Goal: Task Accomplishment & Management: Use online tool/utility

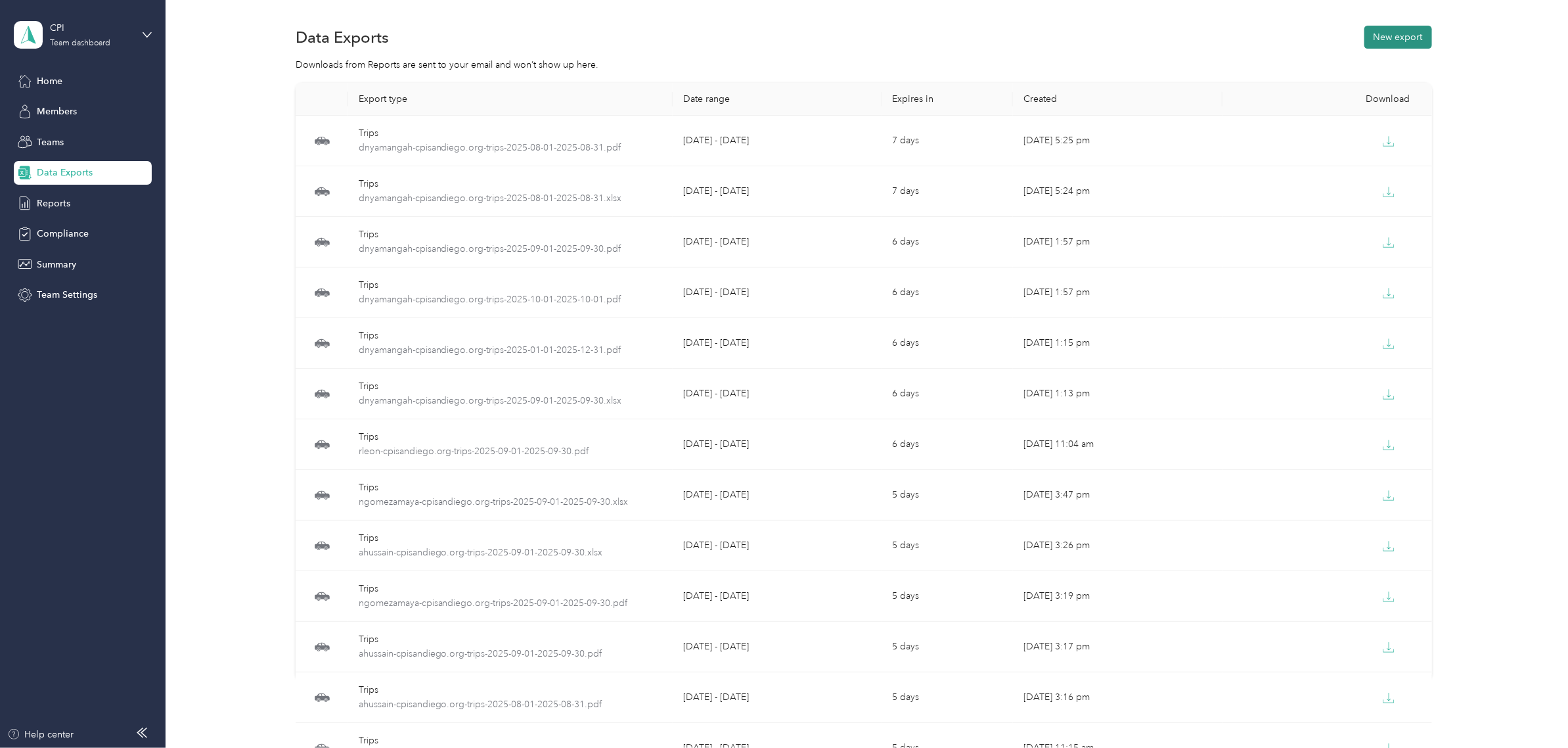
click at [1381, 37] on button "New export" at bounding box center [1397, 38] width 68 height 23
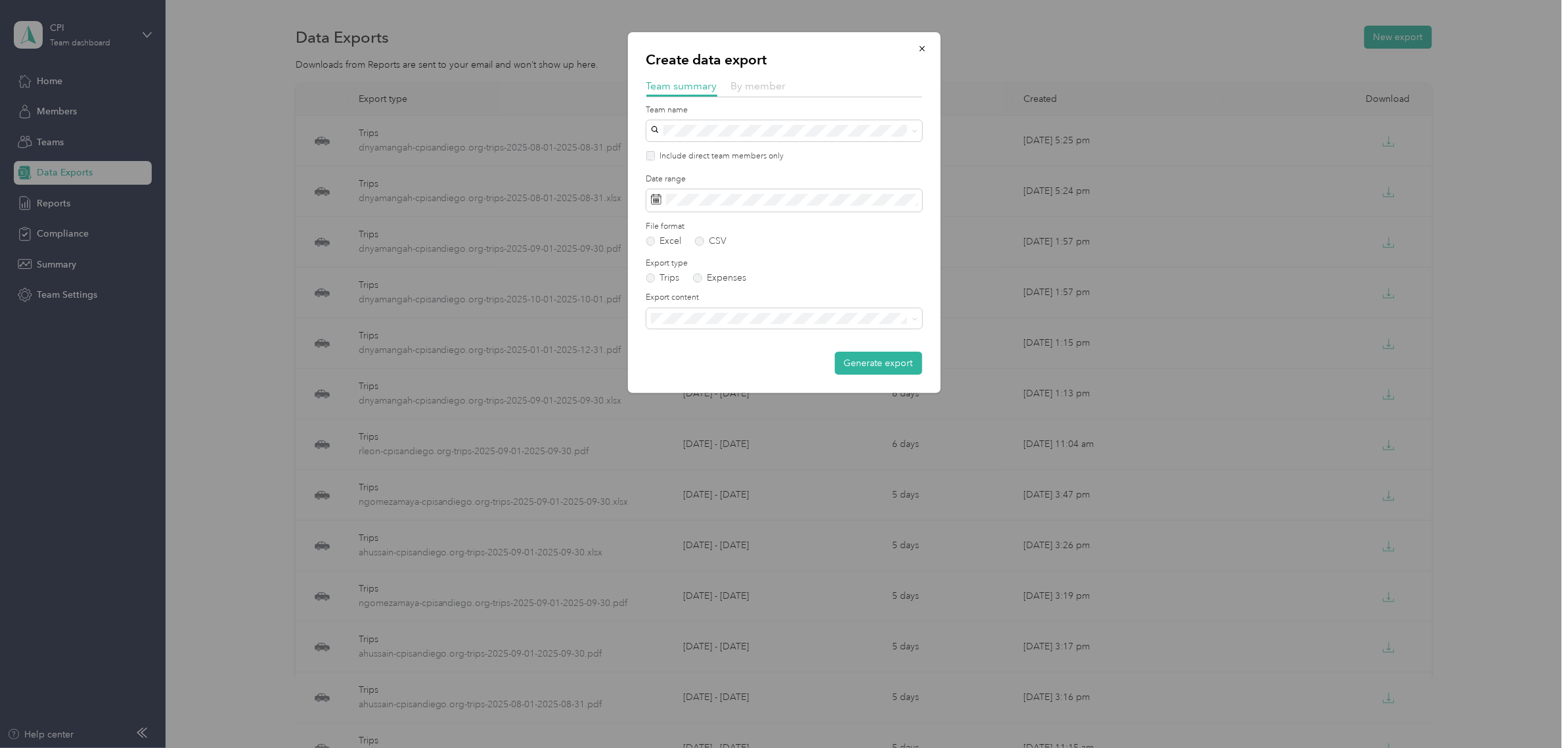
click at [773, 89] on span "By member" at bounding box center [759, 85] width 55 height 13
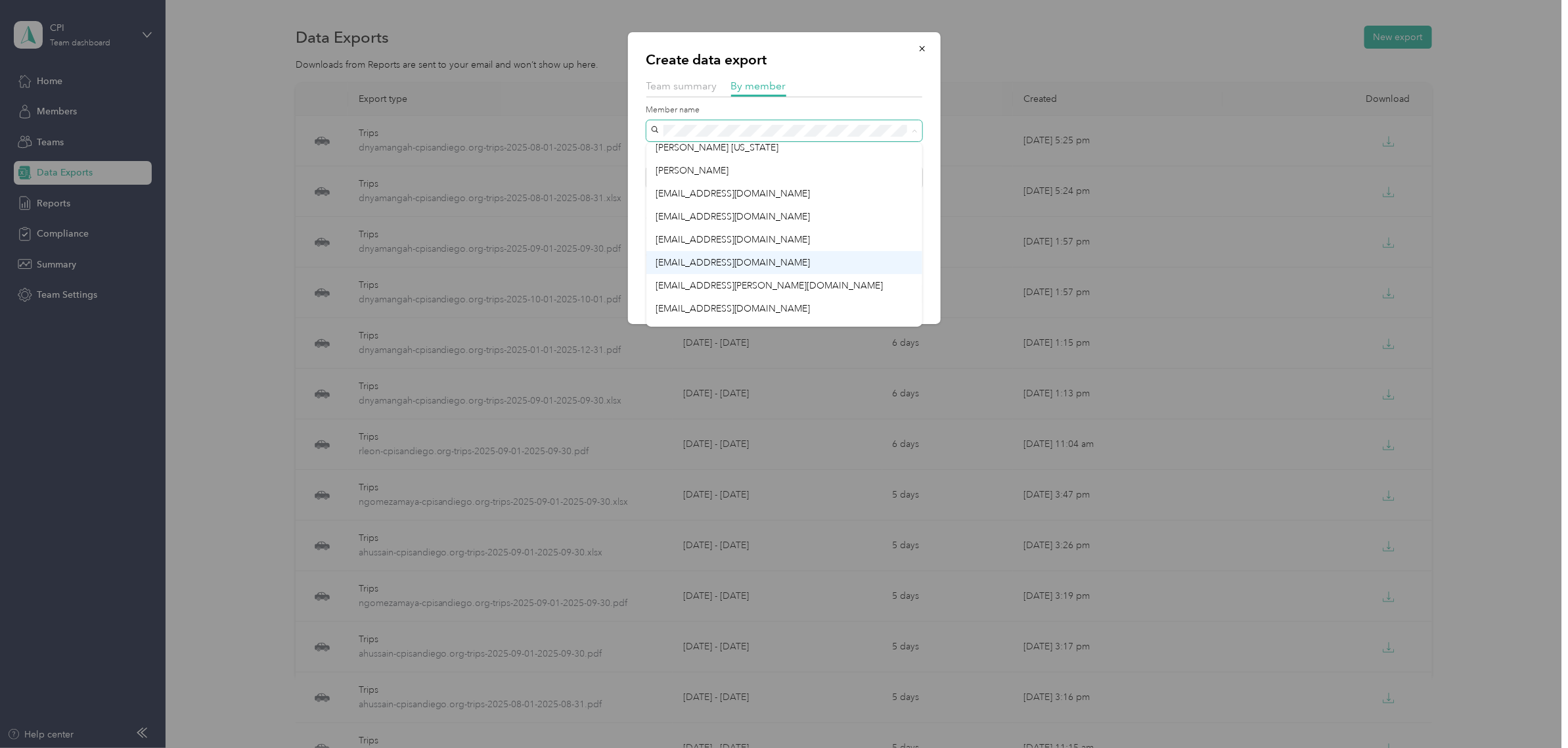
scroll to position [46, 0]
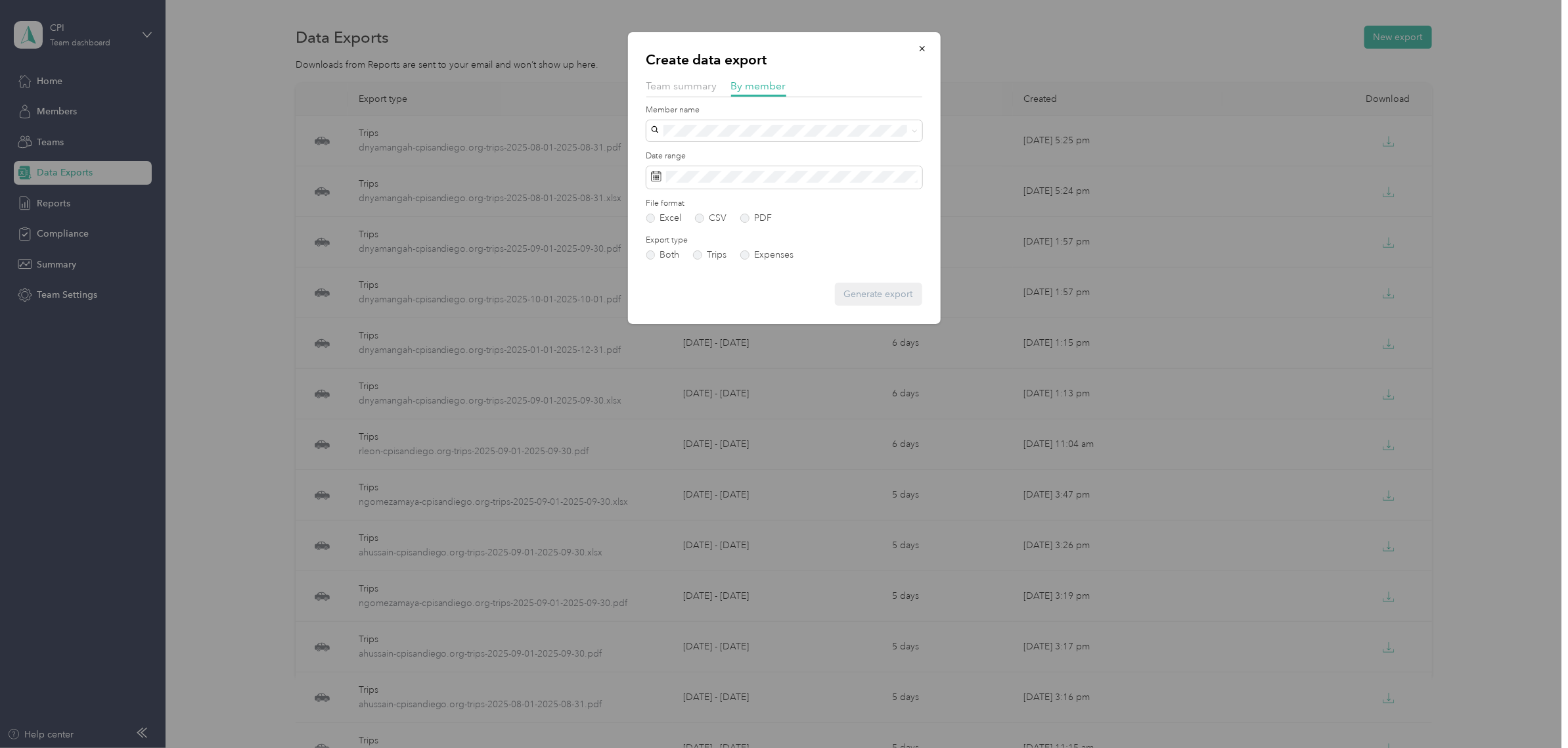
click at [740, 309] on span "dnyamangah@cpisandiego.org" at bounding box center [733, 314] width 155 height 11
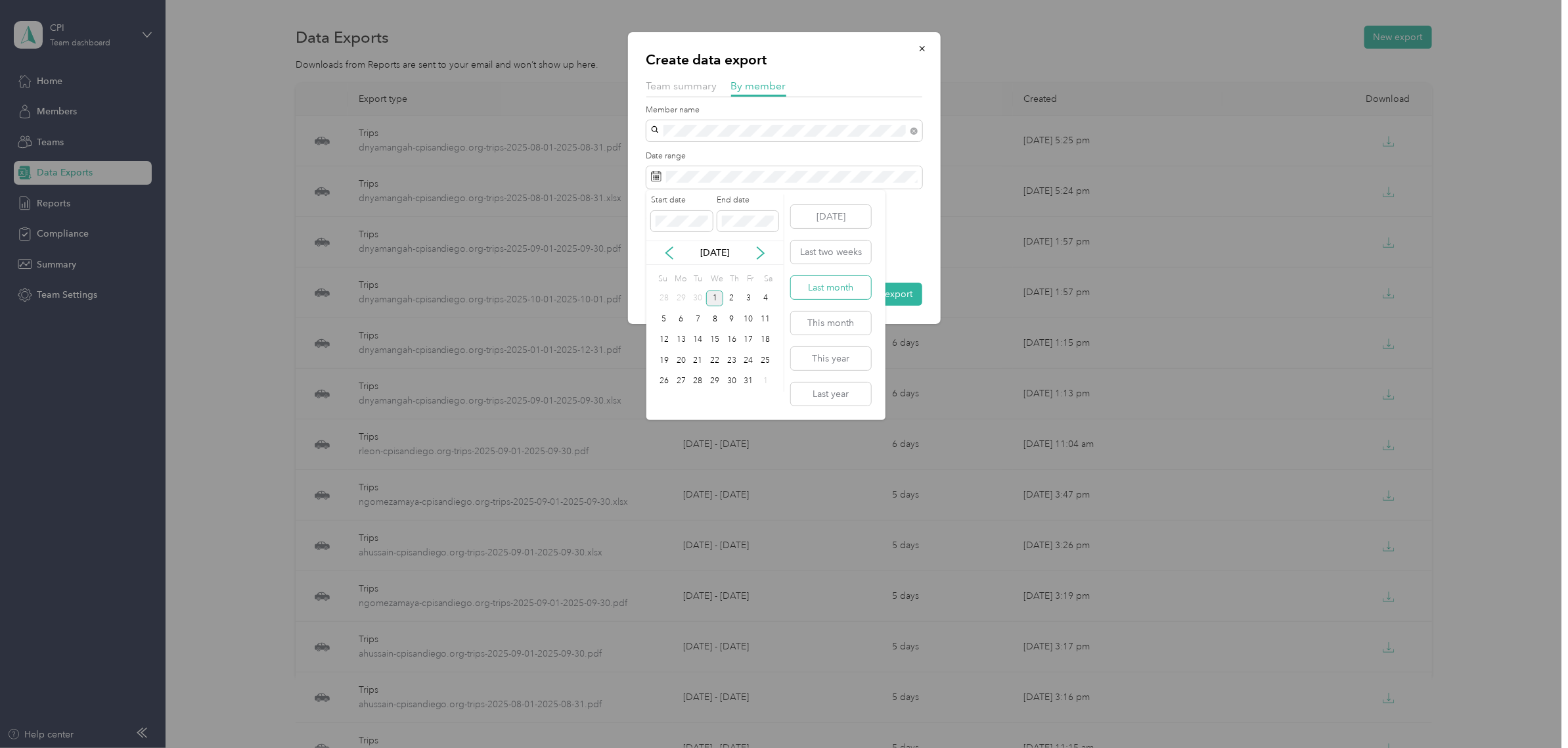
click at [823, 287] on button "Last month" at bounding box center [831, 288] width 80 height 23
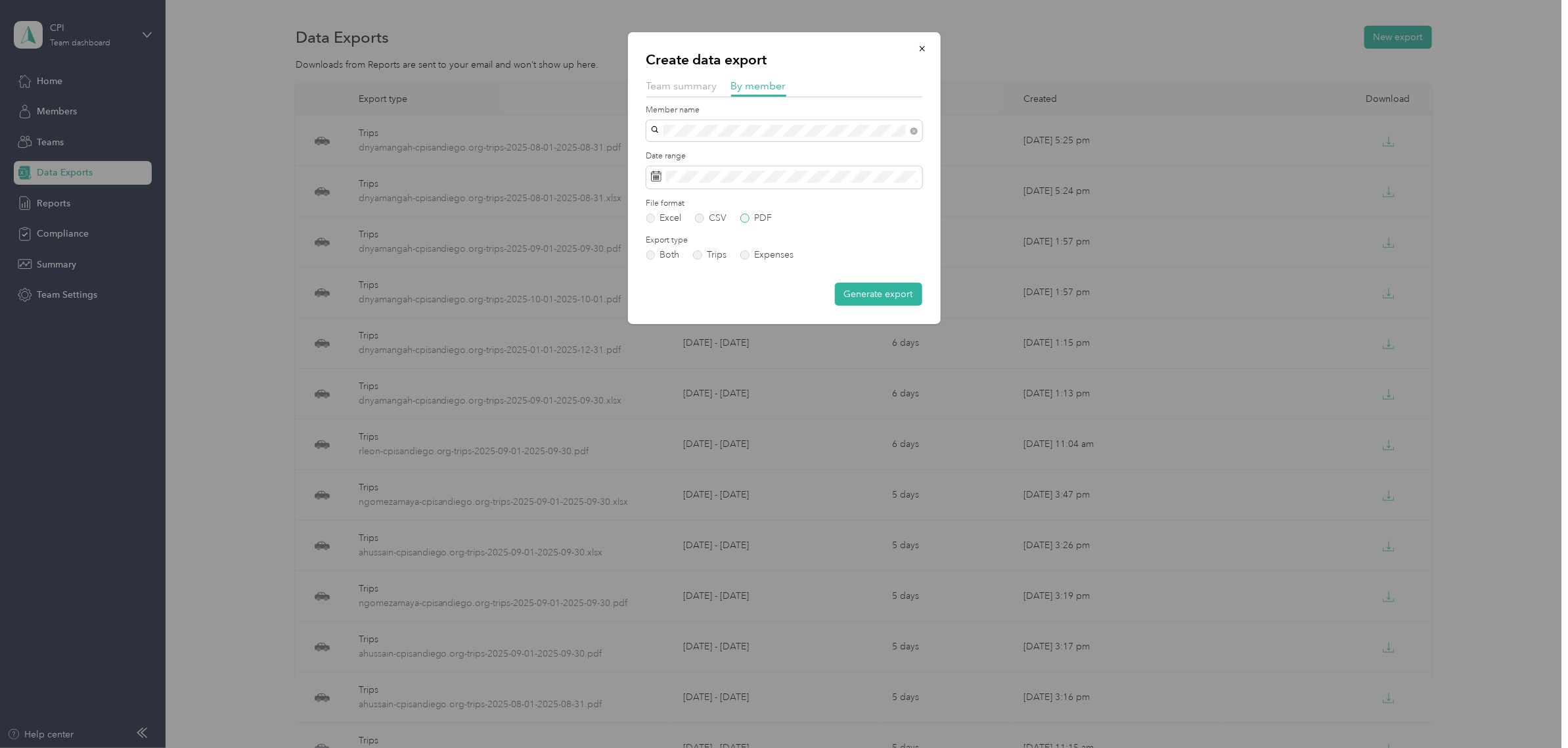
click at [750, 218] on label "PDF" at bounding box center [756, 218] width 32 height 9
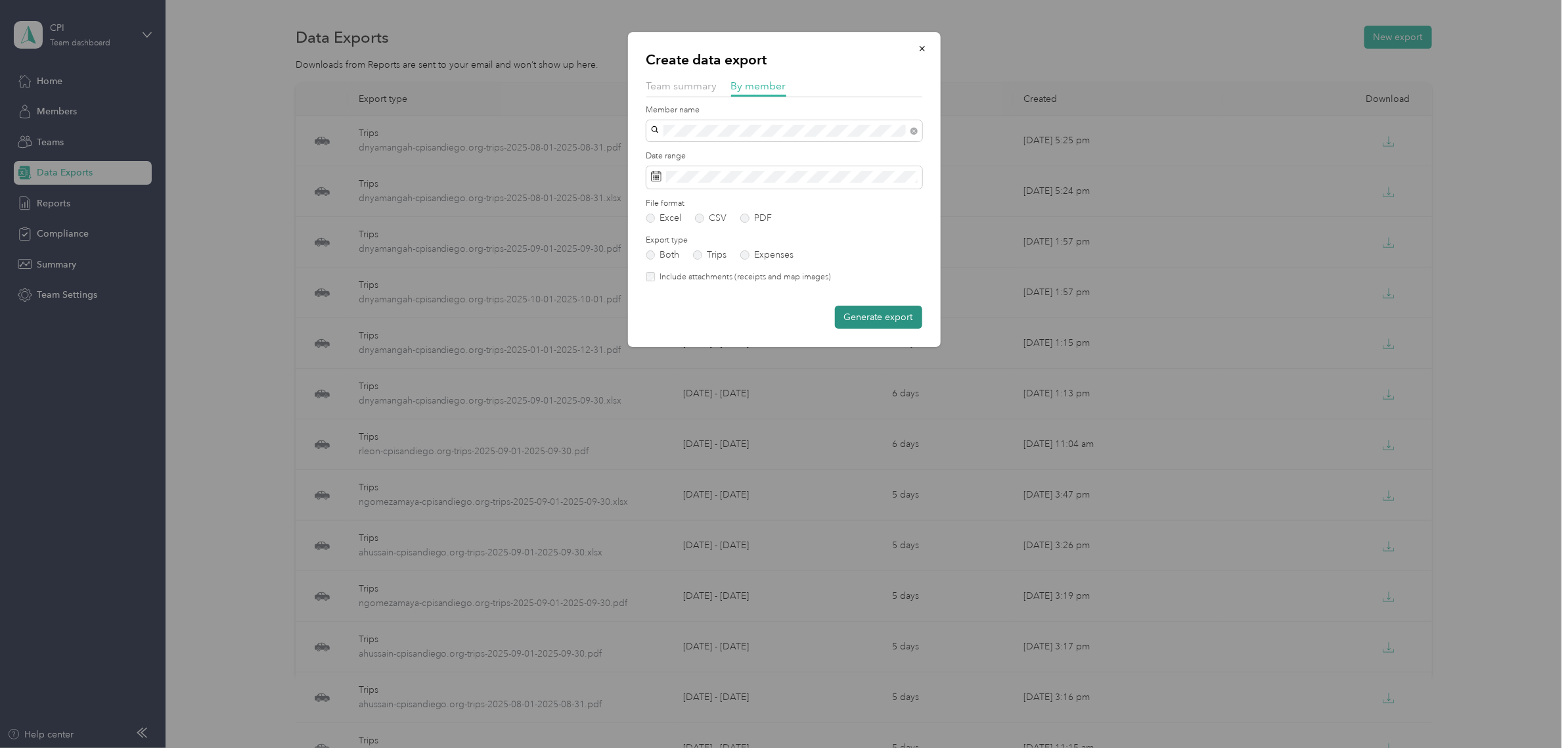
click at [869, 314] on button "Generate export" at bounding box center [878, 317] width 88 height 23
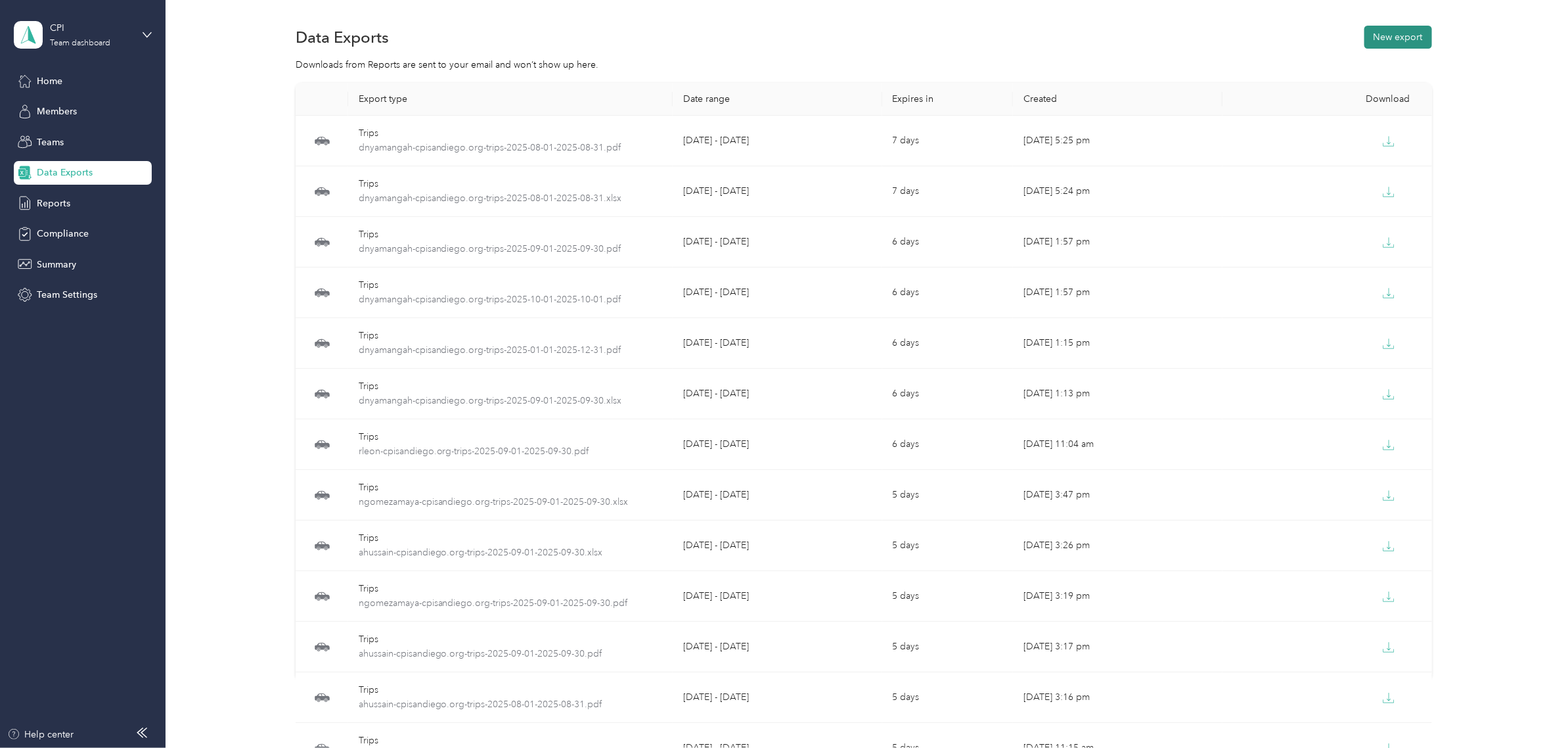
click at [1386, 37] on button "New export" at bounding box center [1397, 38] width 68 height 23
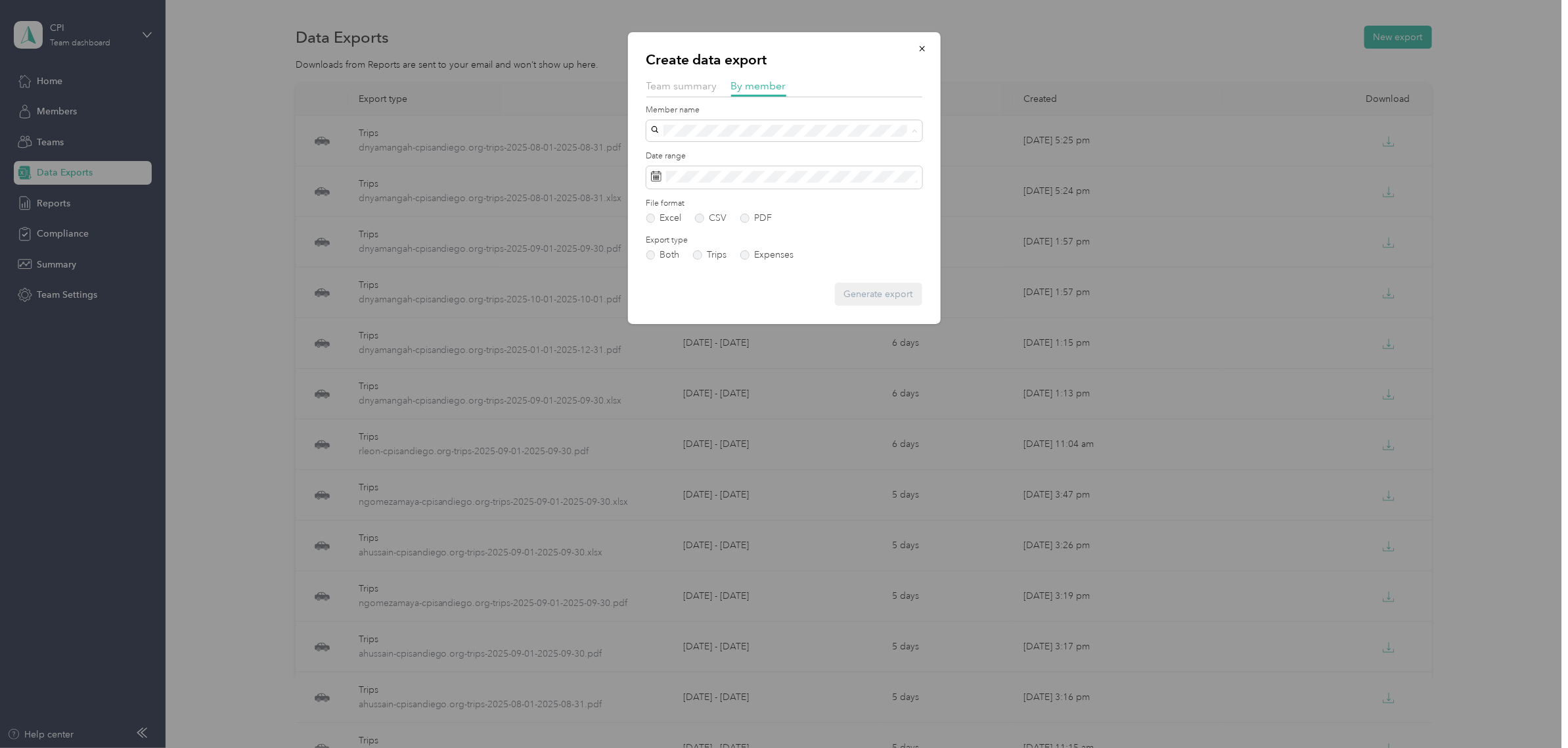
click at [753, 315] on span "dnyamangah@cpisandiego.org" at bounding box center [733, 314] width 155 height 11
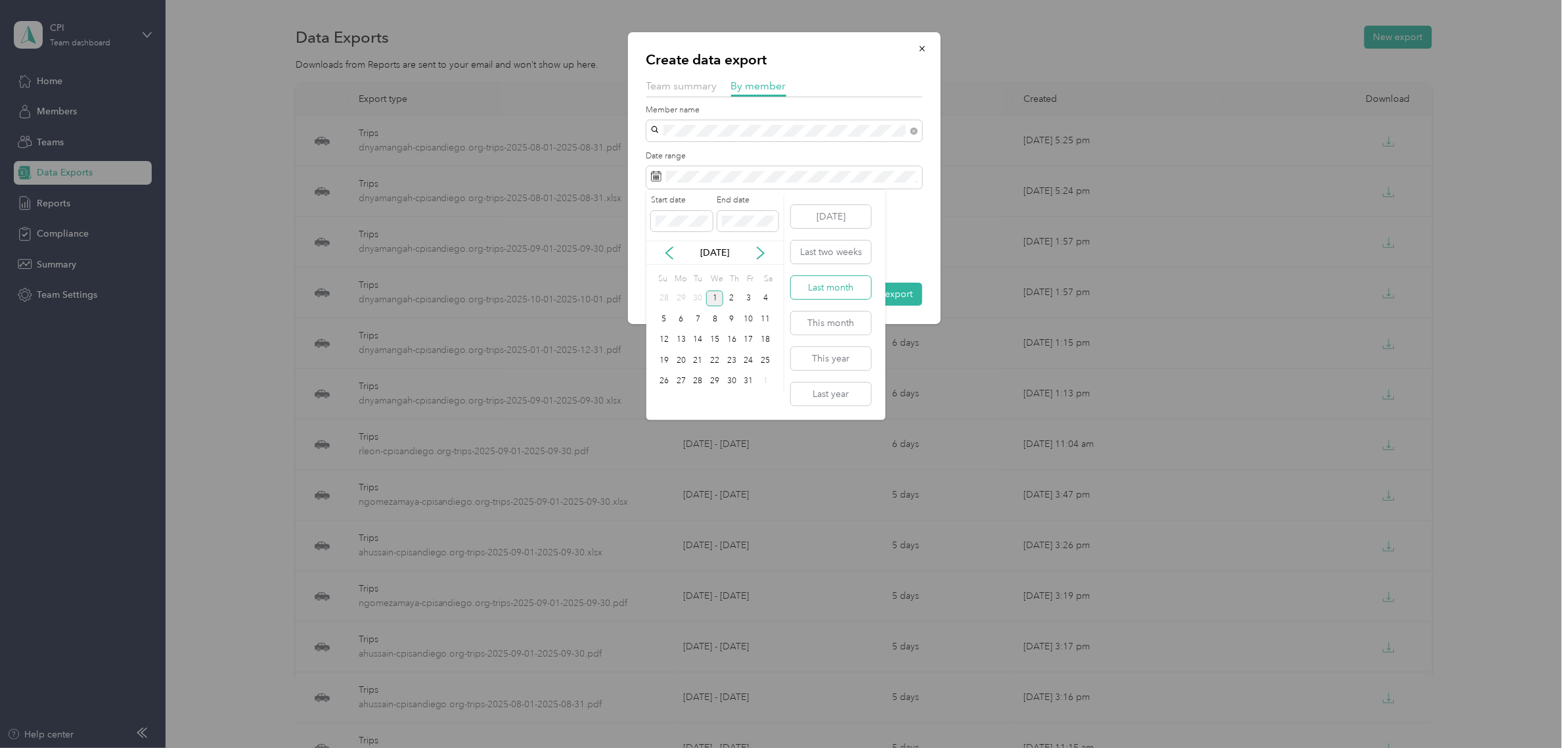
click at [848, 291] on button "Last month" at bounding box center [831, 288] width 80 height 23
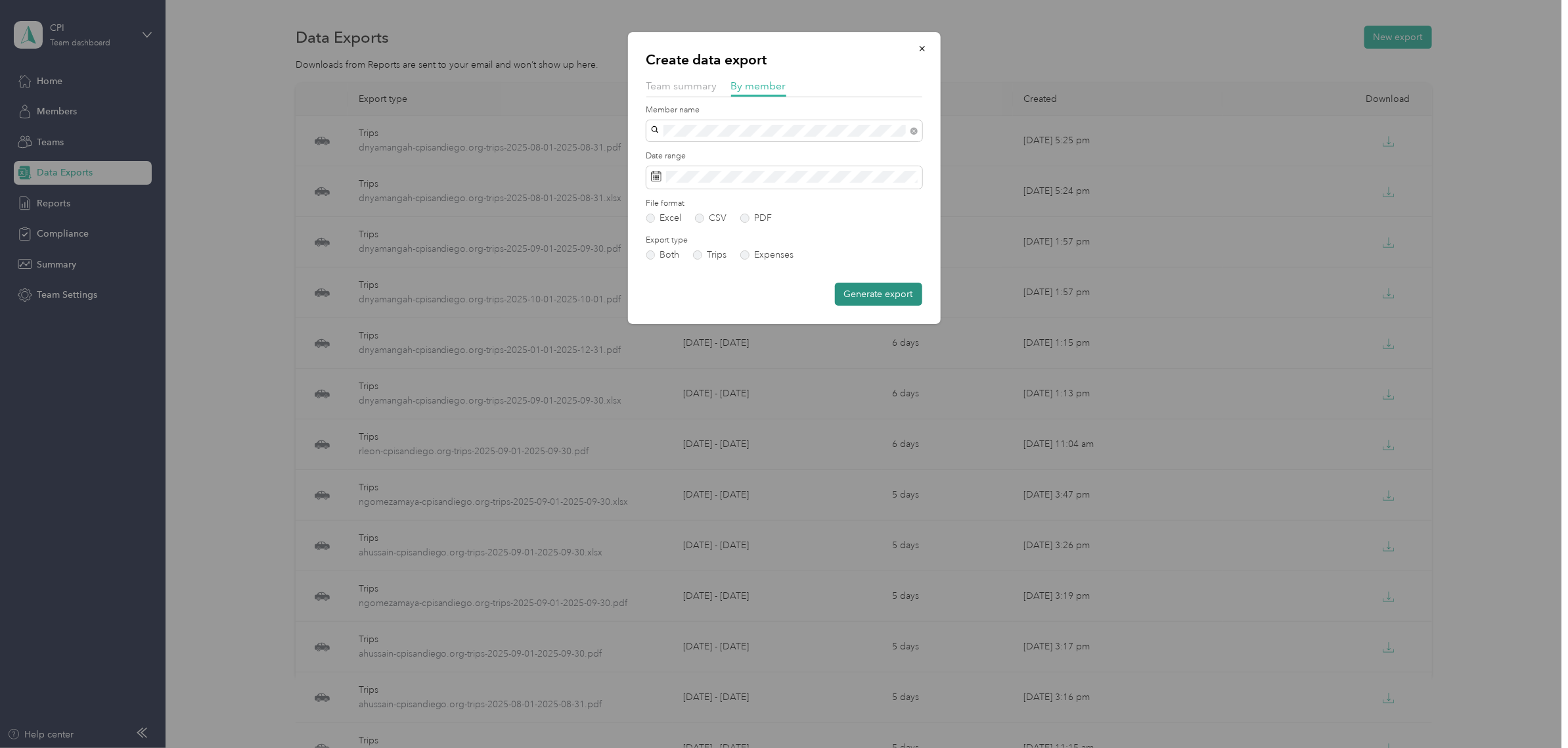
click at [869, 298] on button "Generate export" at bounding box center [878, 294] width 88 height 23
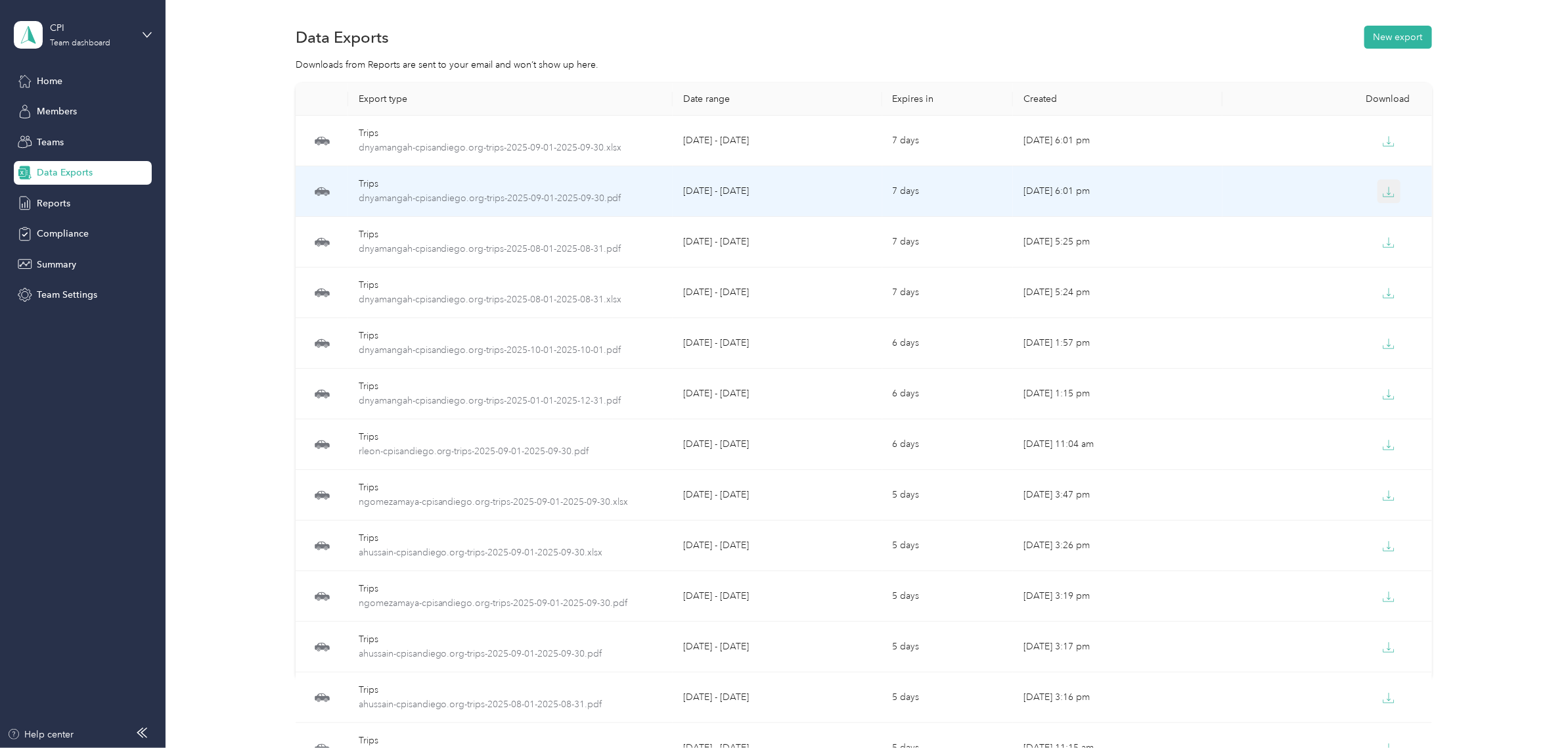
click at [1382, 193] on icon "button" at bounding box center [1388, 192] width 12 height 12
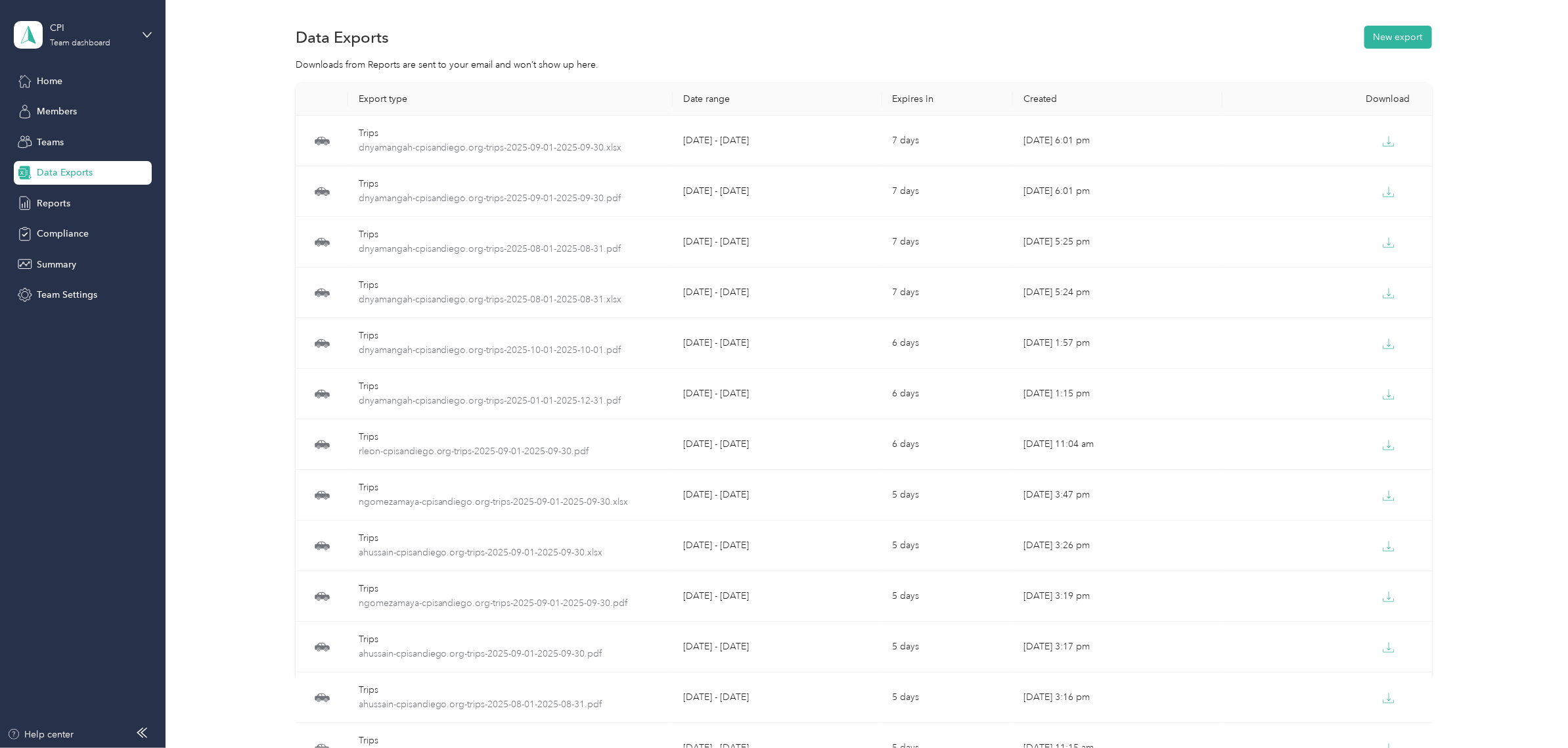
click at [1509, 69] on div "Downloads from Reports are sent to your email and won’t show up here." at bounding box center [864, 64] width 1364 height 14
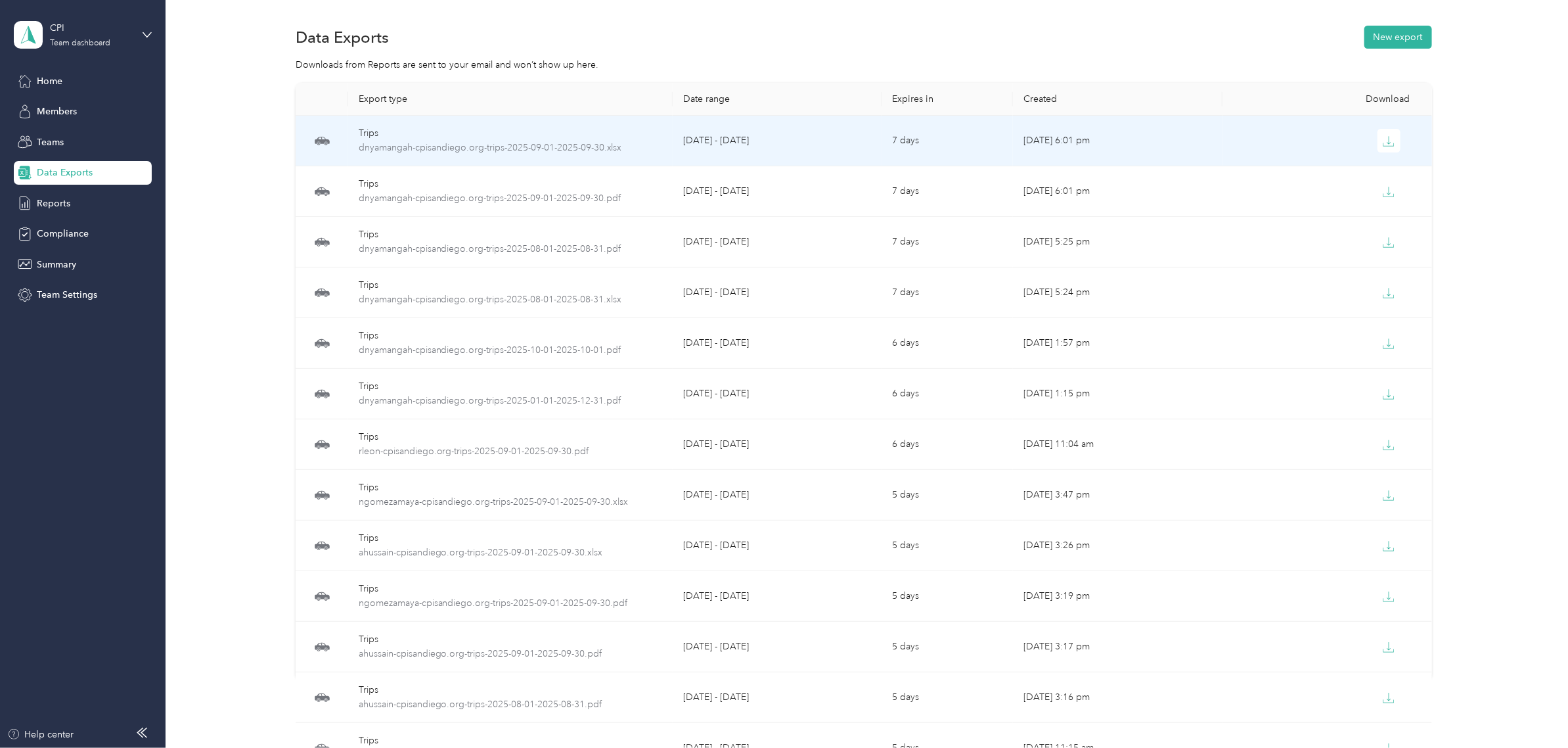
click at [1395, 153] on td at bounding box center [1326, 141] width 209 height 51
click at [1380, 148] on button "button" at bounding box center [1389, 140] width 23 height 23
